Goal: Task Accomplishment & Management: Manage account settings

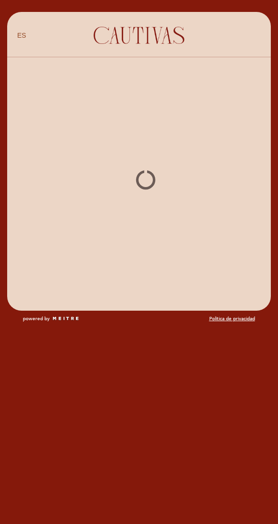
select select "es"
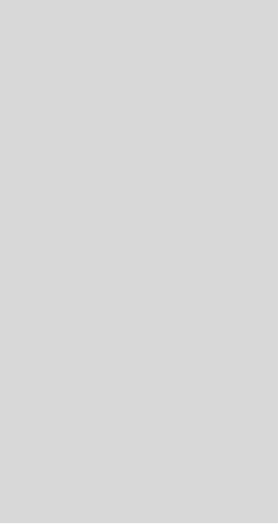
select select "es"
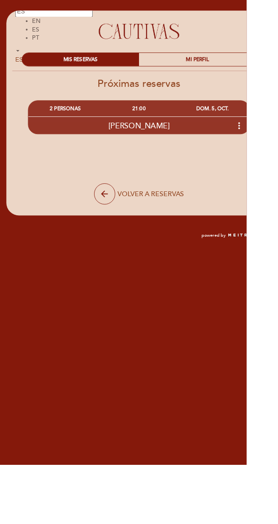
click at [273, 141] on icon "more_vert" at bounding box center [269, 141] width 11 height 11
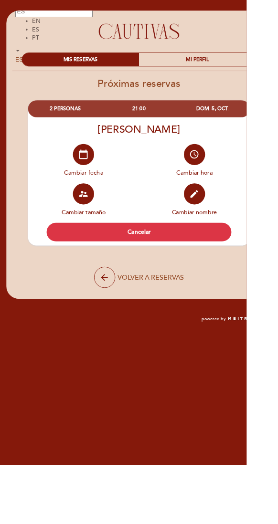
click at [195, 263] on button "Cancelar" at bounding box center [157, 261] width 208 height 21
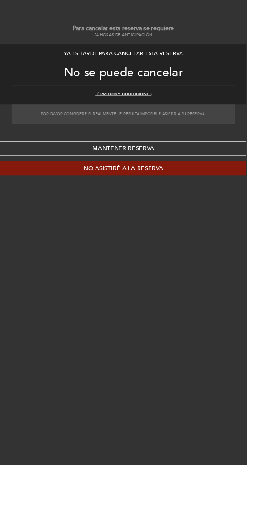
click at [219, 190] on button "No asistiré a la reserva" at bounding box center [139, 190] width 278 height 16
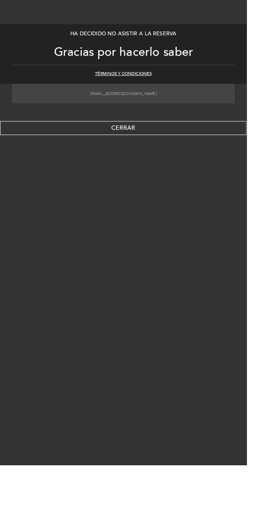
click at [221, 149] on button "CERRAR" at bounding box center [139, 145] width 278 height 16
